Goal: Find specific page/section: Find specific page/section

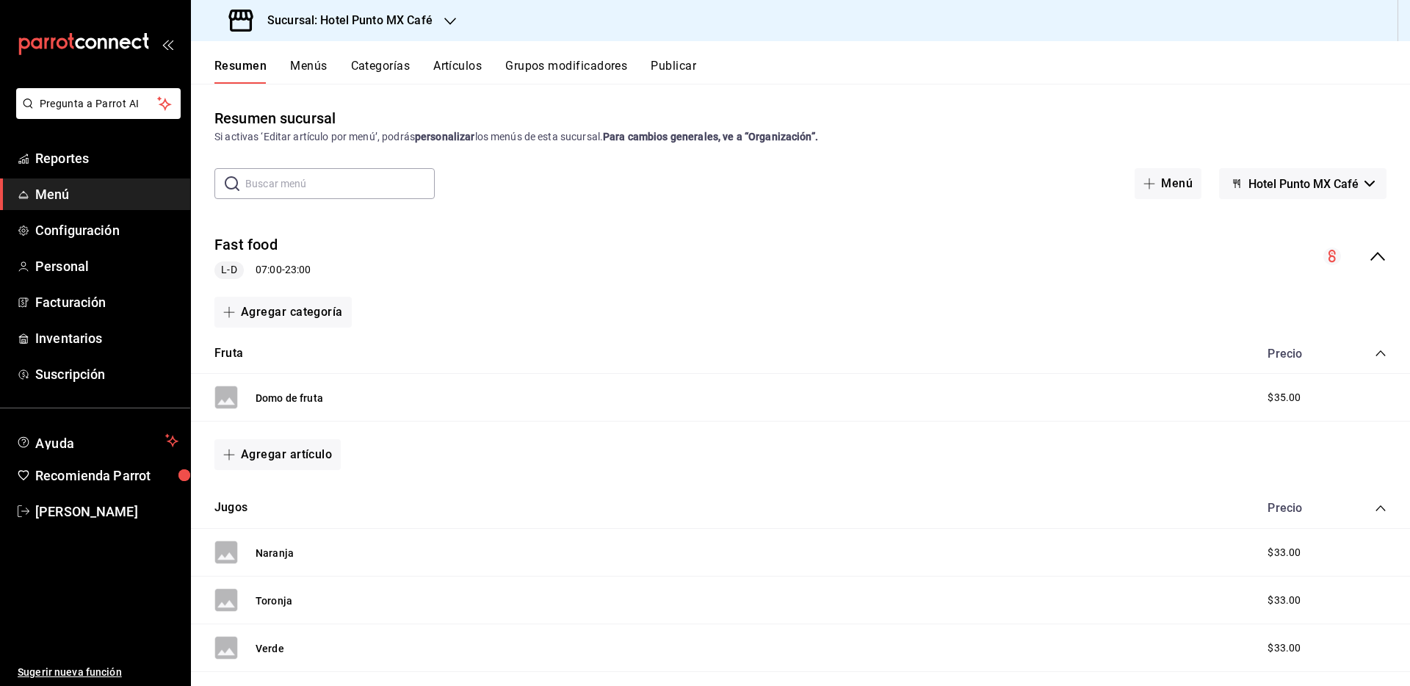
click at [479, 62] on button "Artículos" at bounding box center [457, 71] width 48 height 25
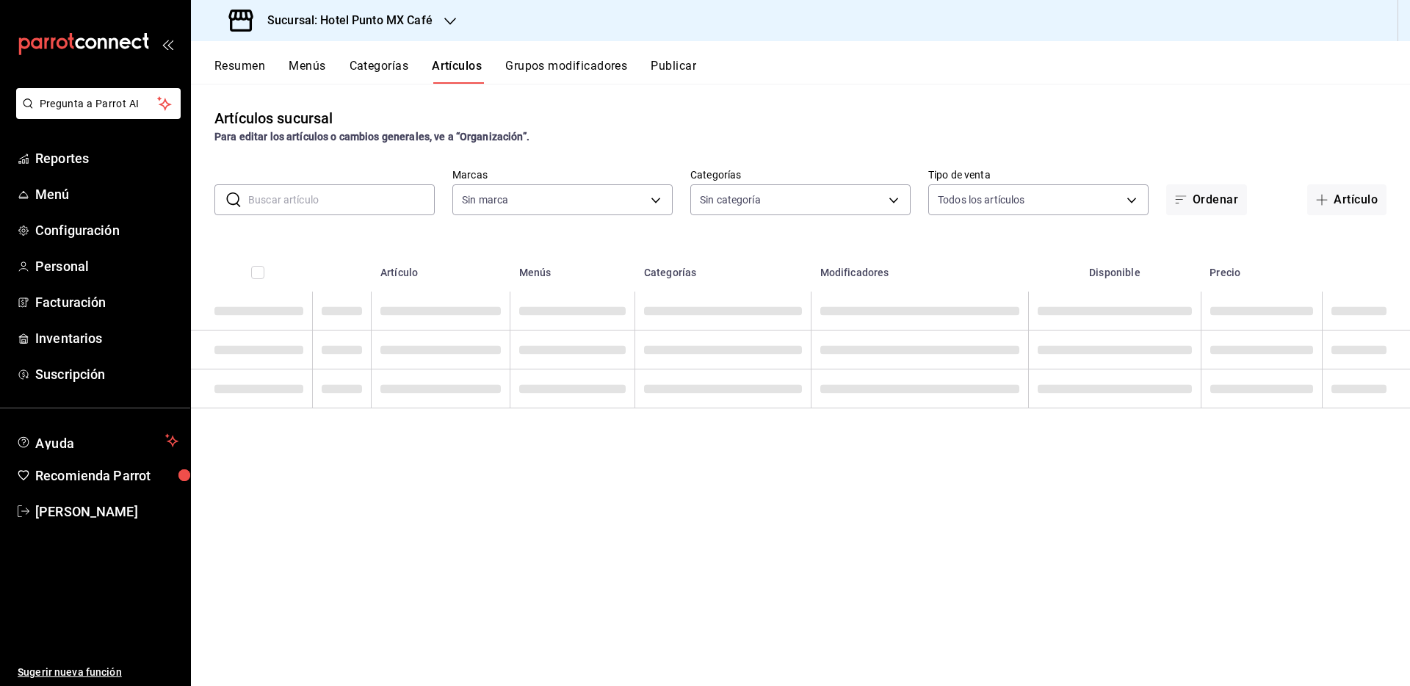
type input "5c635d1c-dcf8-4400-ae7a-8c6408893575"
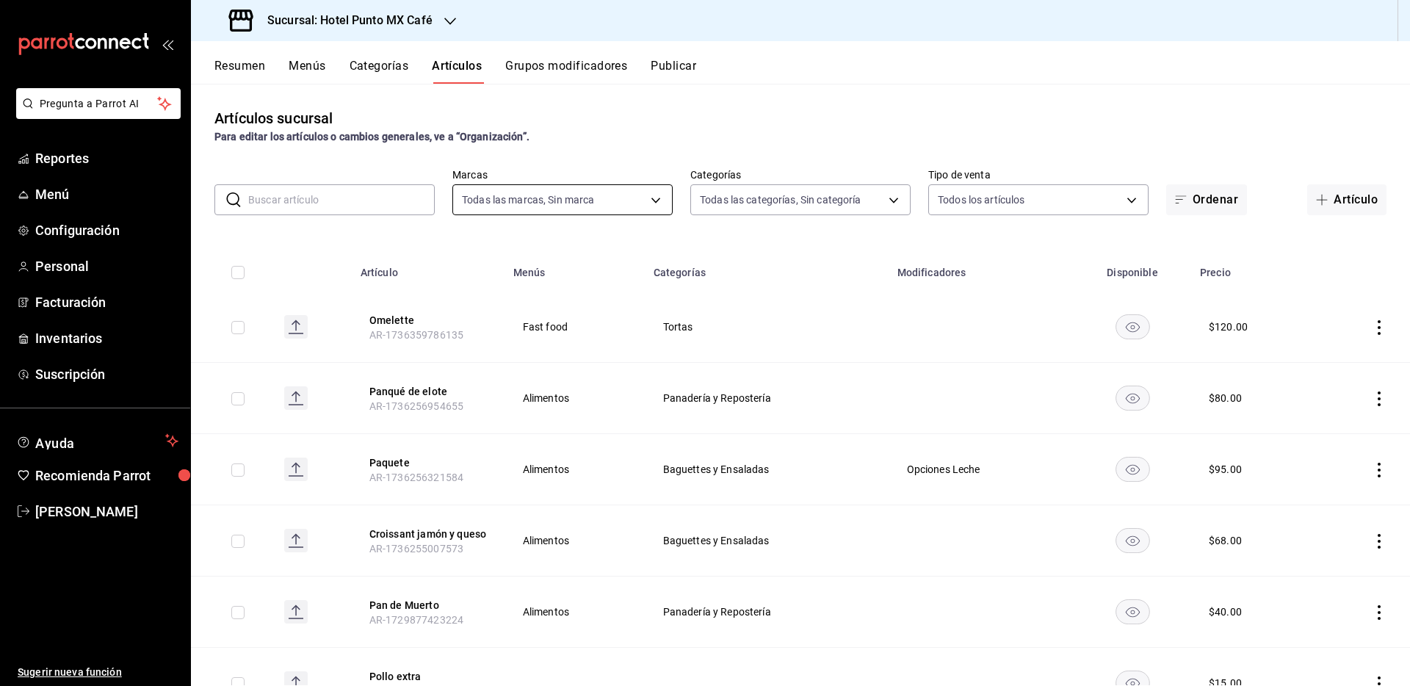
type input "31dc1b88-e601-457b-8463-32bb284c68ed,ff75eb22-4894-464d-b624-95eeecb9858a,b4189…"
click at [362, 211] on input "text" at bounding box center [341, 199] width 187 height 29
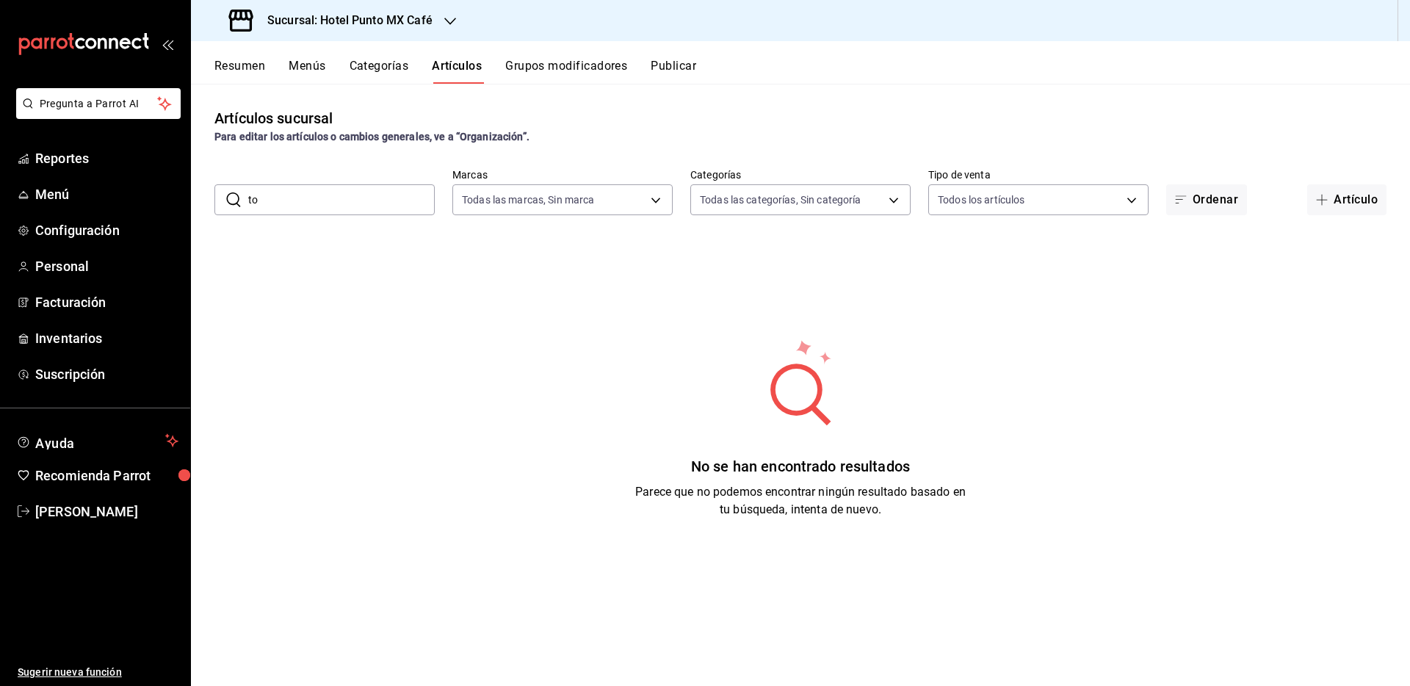
type input "t"
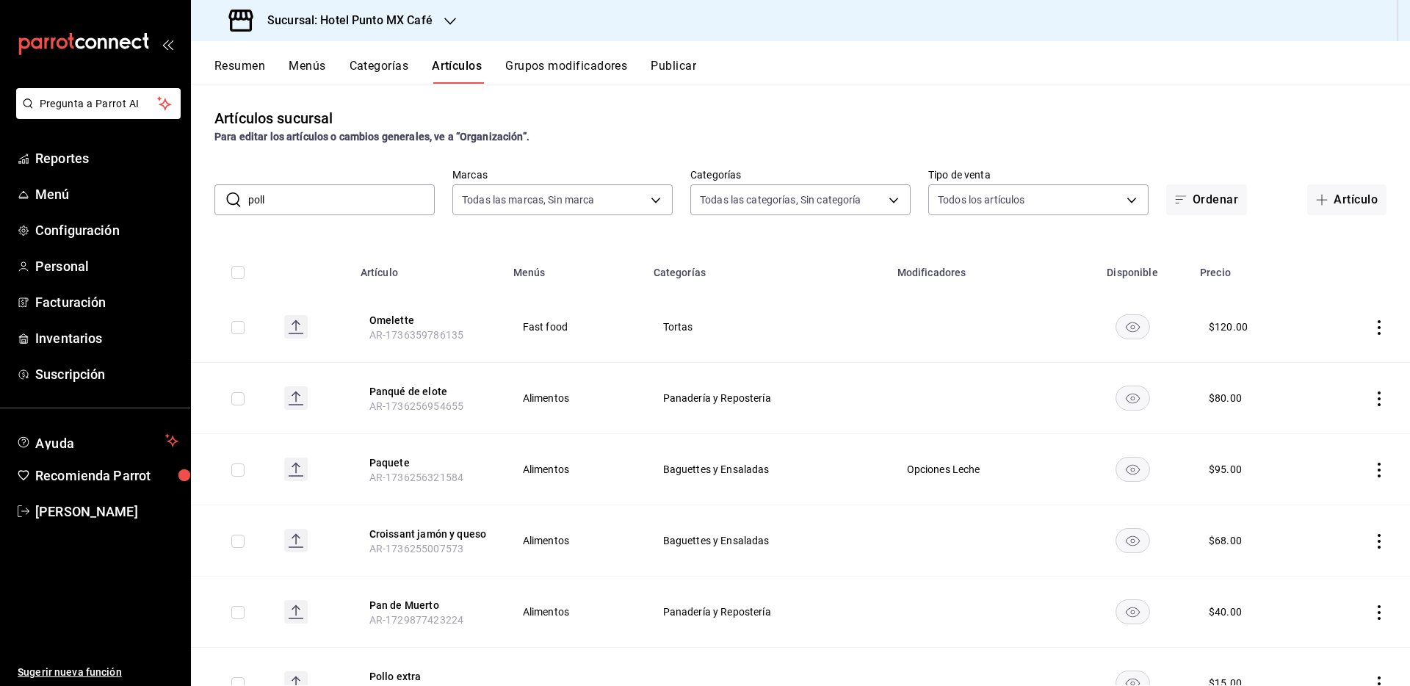
type input "pollo"
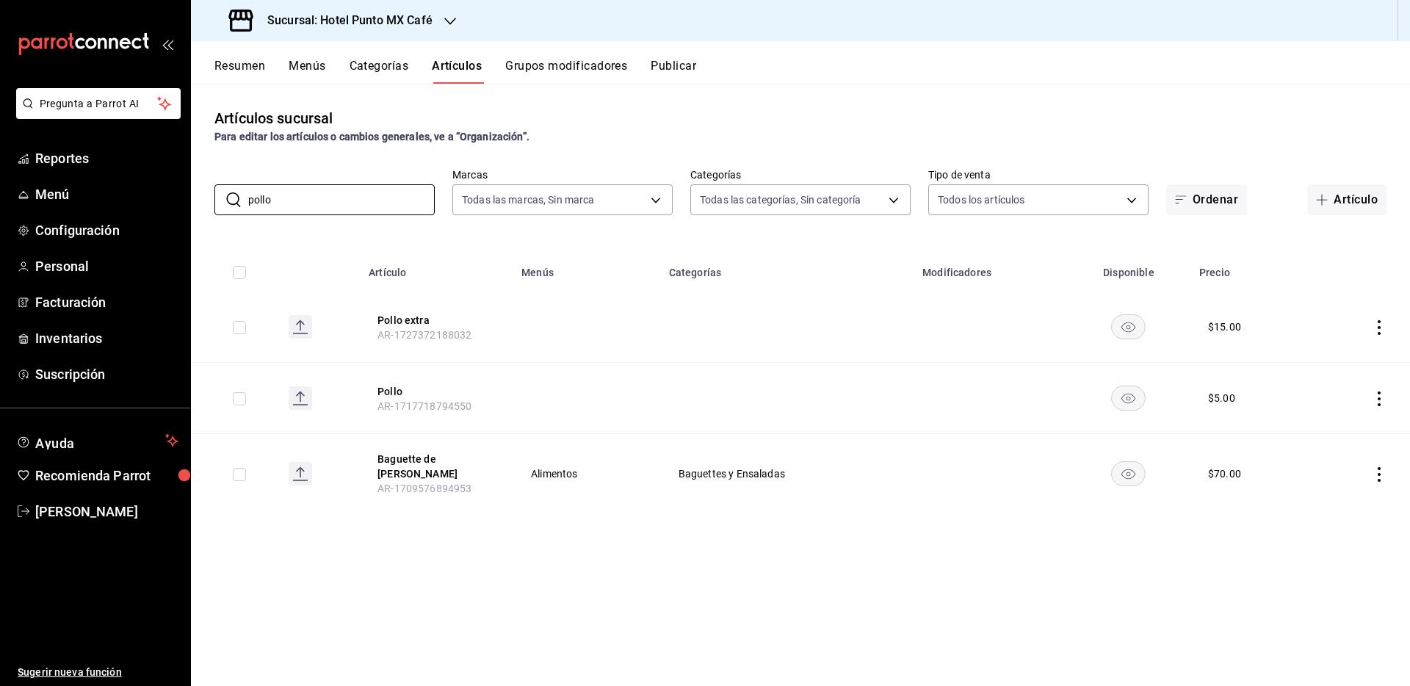
drag, startPoint x: 355, startPoint y: 200, endPoint x: 205, endPoint y: 192, distance: 150.0
click at [205, 192] on div "​ pollo ​ Marcas Todas las marcas, Sin marca 5c635d1c-dcf8-4400-ae7a-8c64088935…" at bounding box center [800, 191] width 1219 height 47
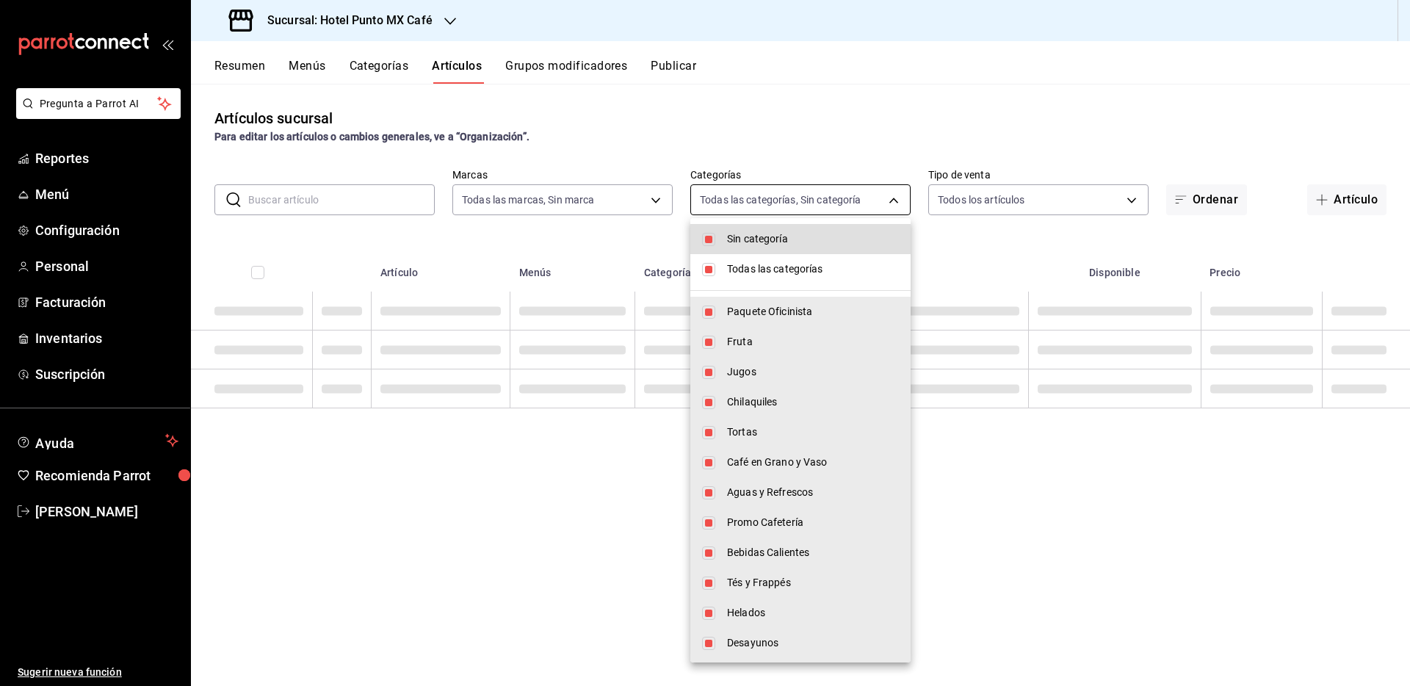
click at [803, 198] on body "Pregunta a Parrot AI Reportes Menú Configuración Personal Facturación Inventari…" at bounding box center [705, 343] width 1410 height 686
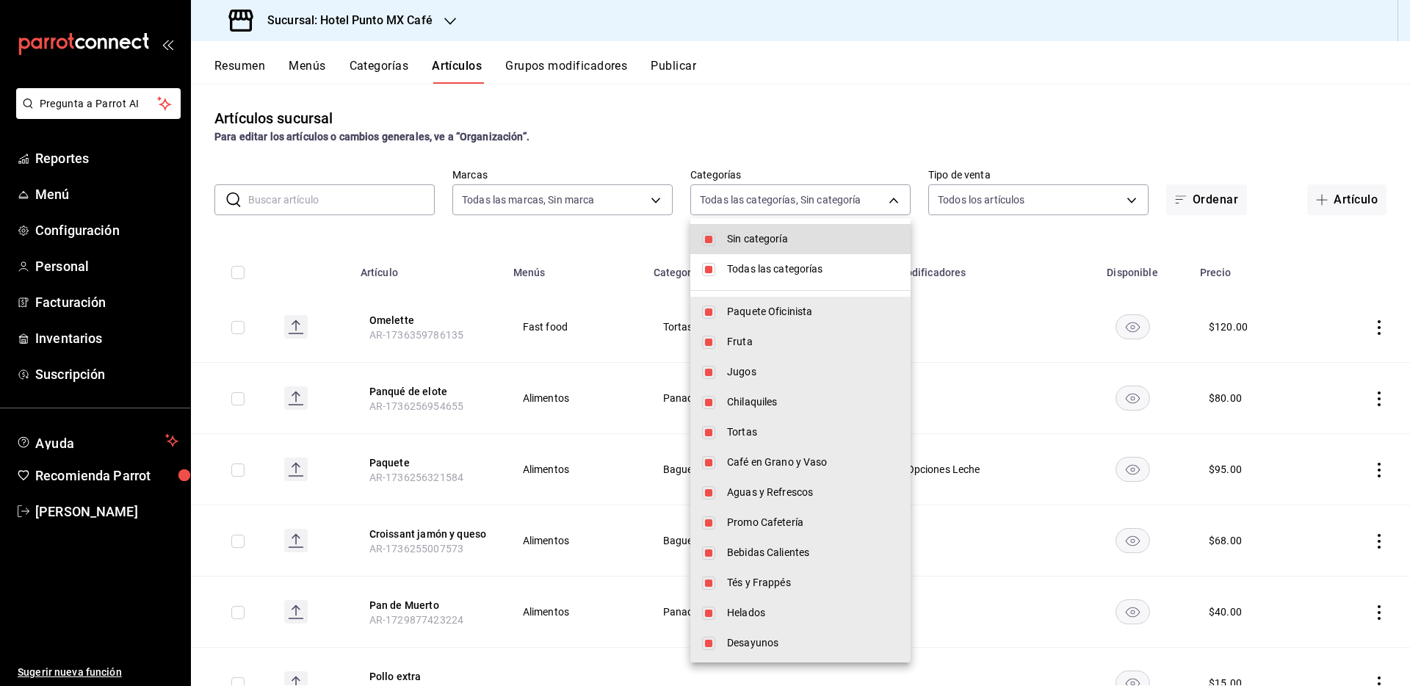
click at [707, 267] on input "checkbox" at bounding box center [708, 269] width 13 height 13
checkbox input "false"
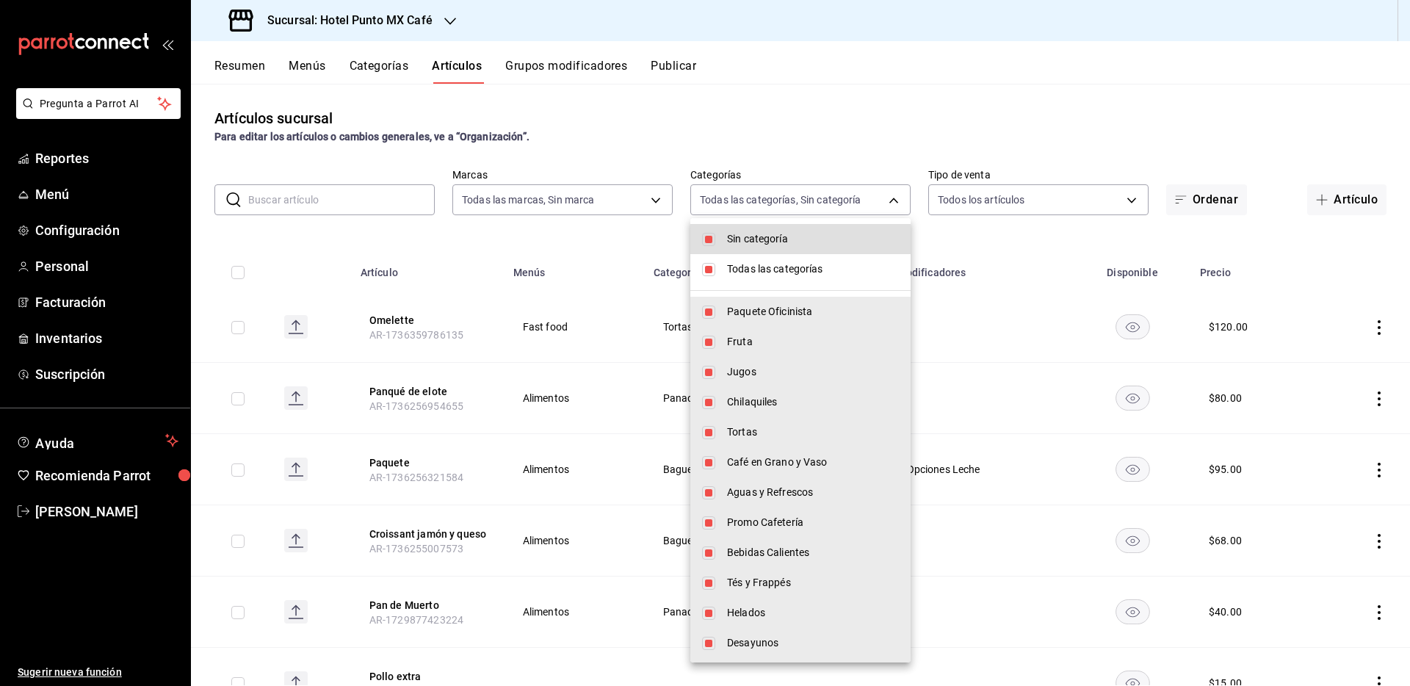
checkbox input "false"
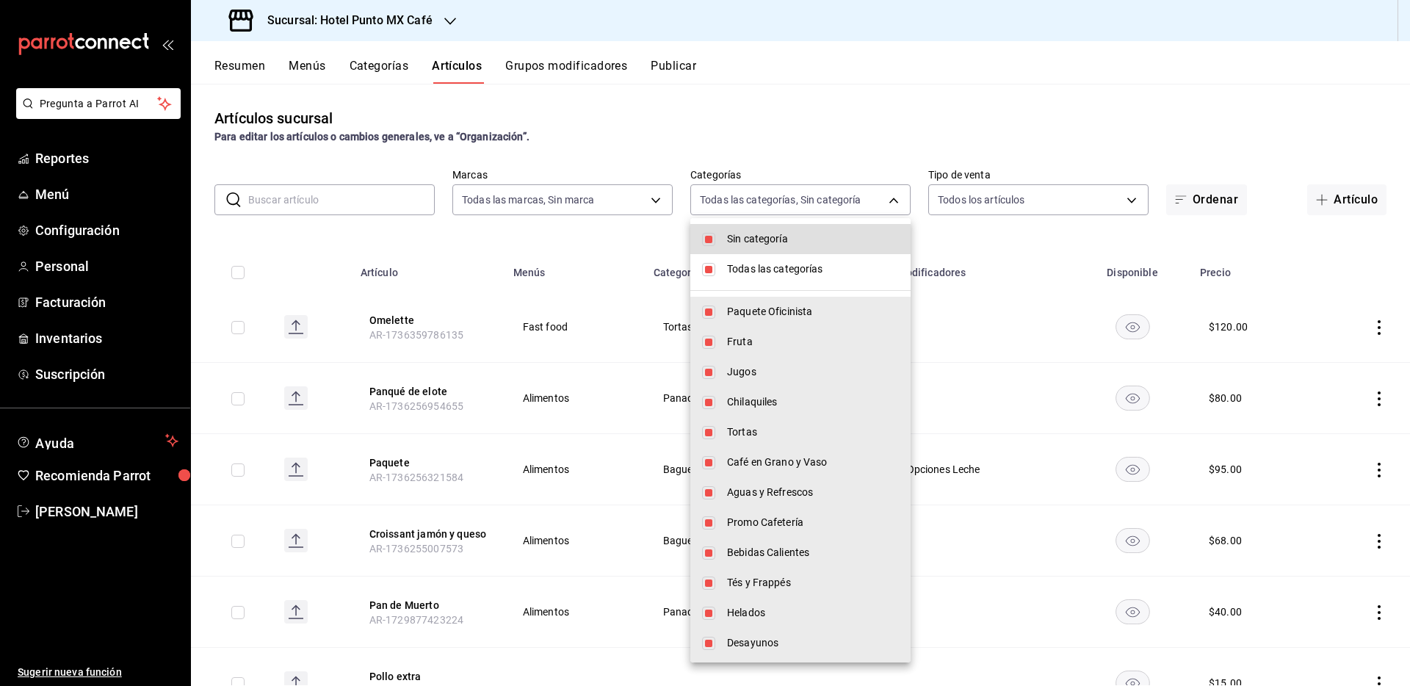
checkbox input "false"
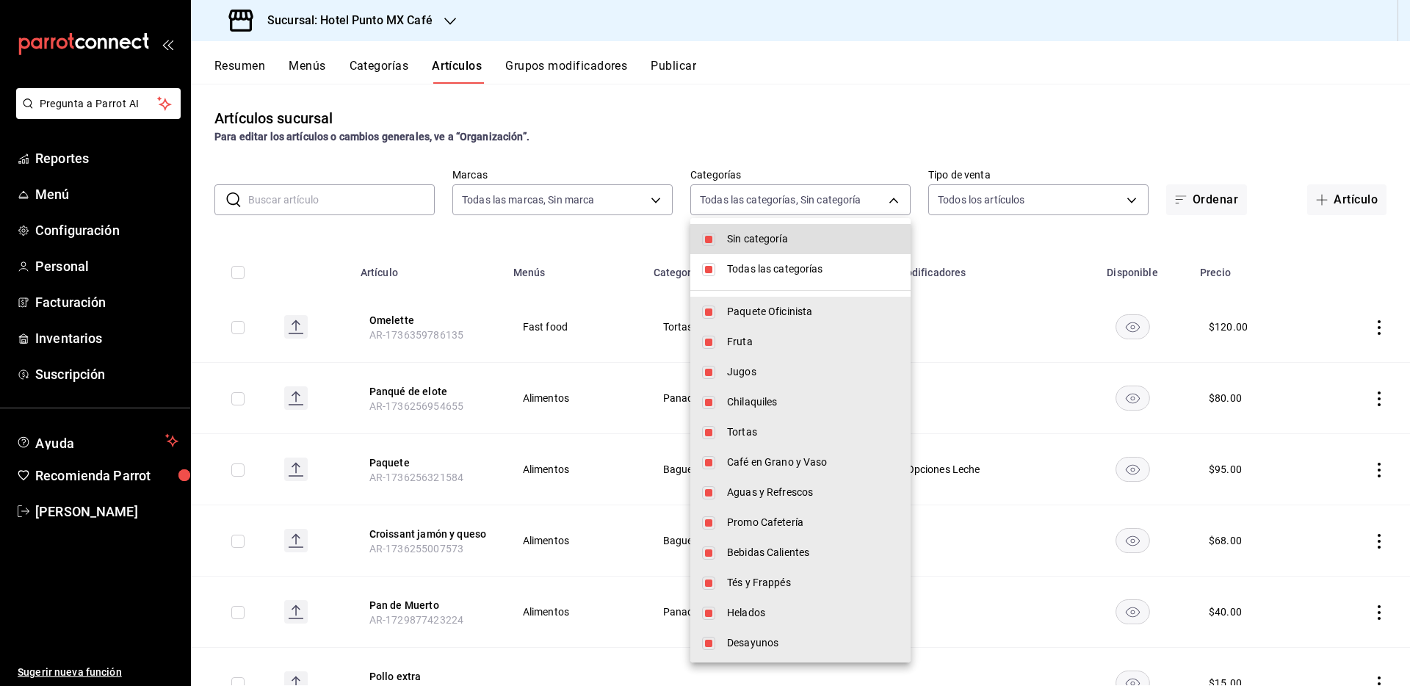
checkbox input "false"
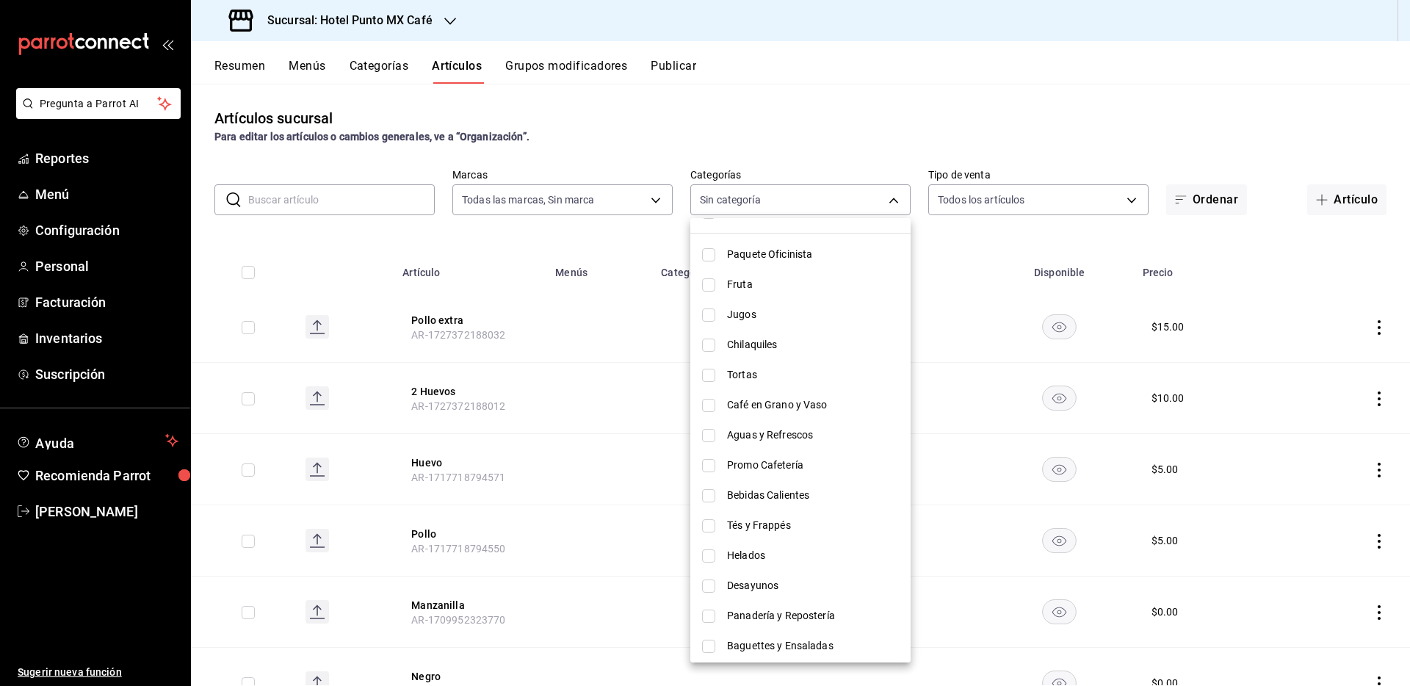
scroll to position [62, 0]
click at [715, 376] on input "checkbox" at bounding box center [708, 370] width 13 height 13
checkbox input "true"
type input "f19b84b0-82a6-461c-9bbf-75fededf3450"
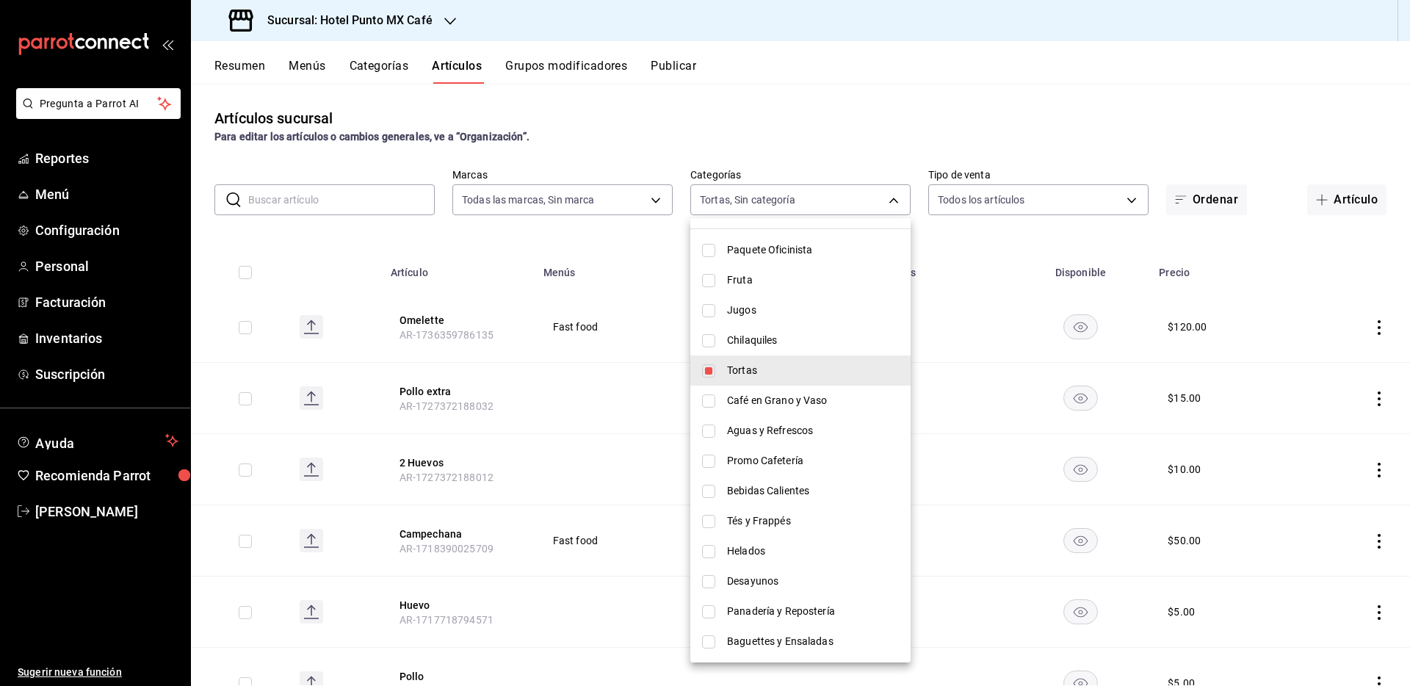
click at [921, 104] on div at bounding box center [705, 343] width 1410 height 686
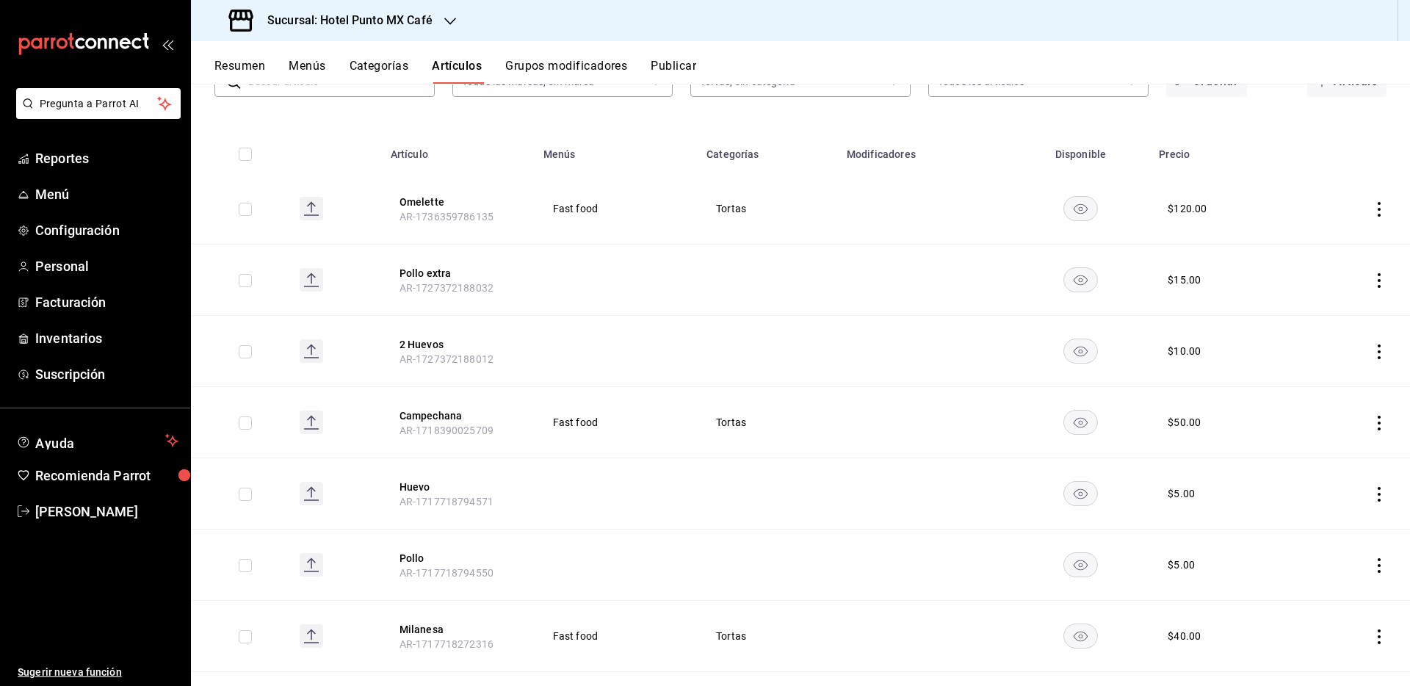
scroll to position [114, 0]
